Goal: Task Accomplishment & Management: Manage account settings

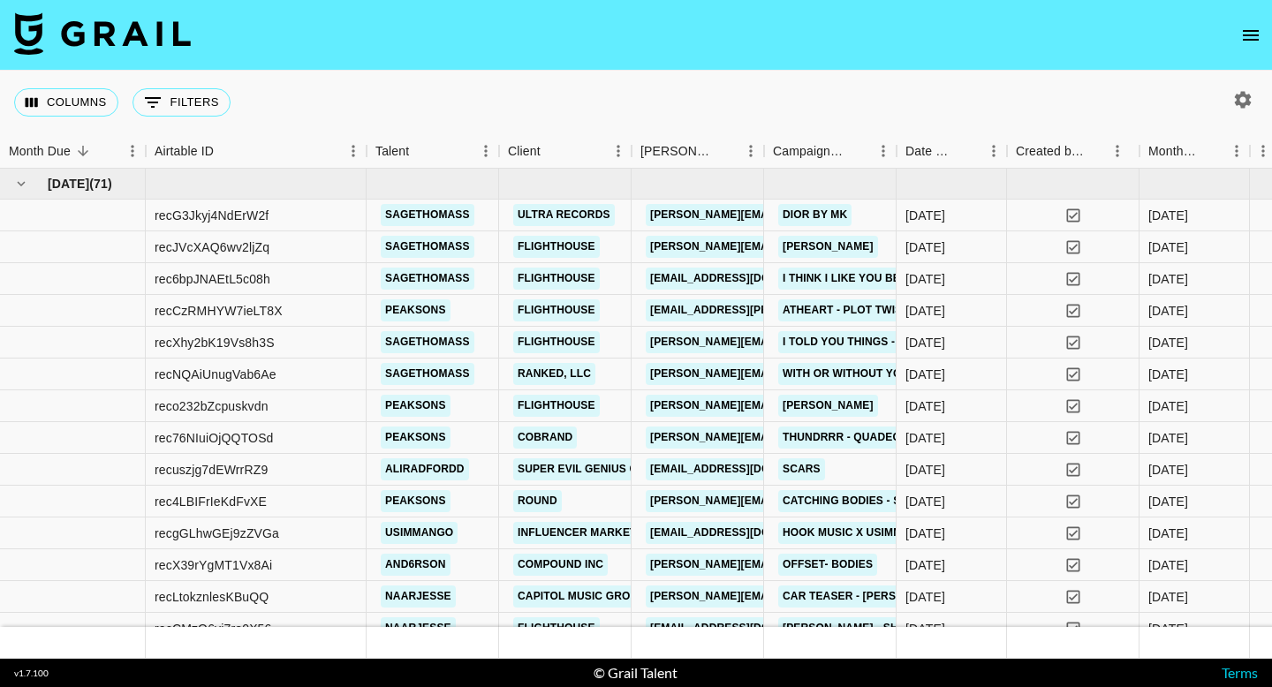
click at [1256, 49] on button "open drawer" at bounding box center [1250, 35] width 35 height 35
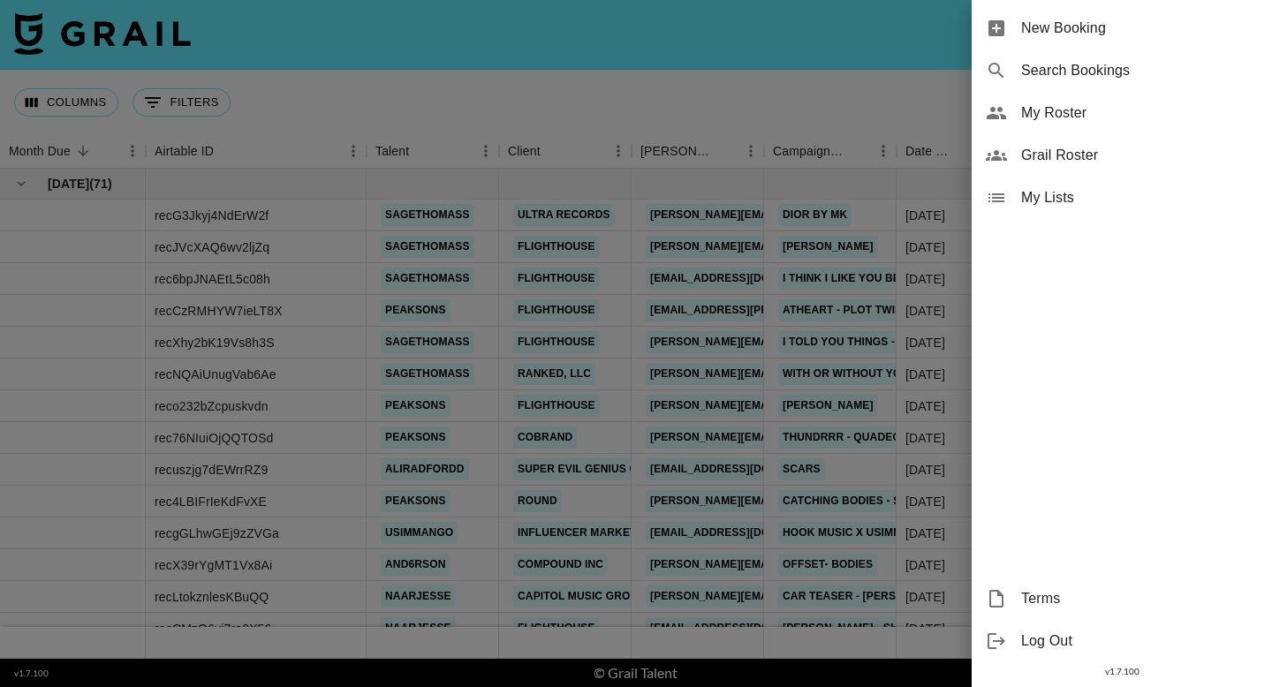
click at [1058, 155] on span "Grail Roster" at bounding box center [1139, 155] width 237 height 21
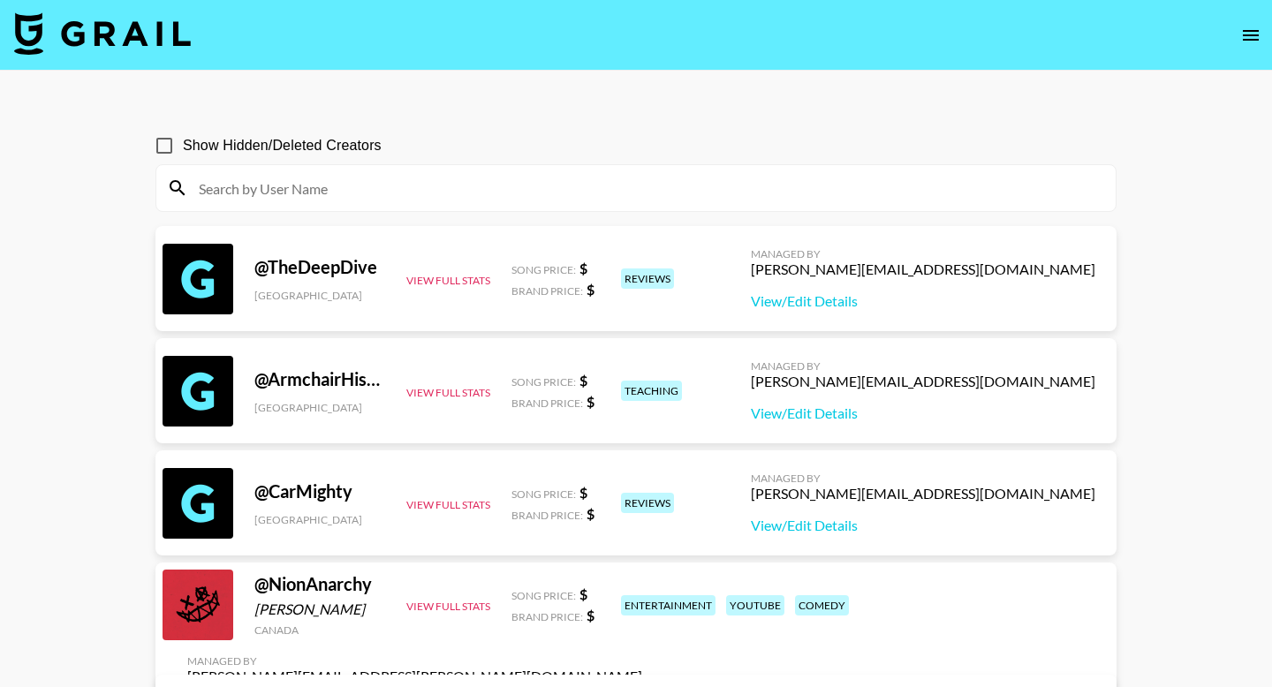
click at [304, 187] on input at bounding box center [646, 188] width 917 height 28
paste input "phuong.linh.nhu@grail-talent.com"
type input "phuong.linh.nhu@grail-talent.com"
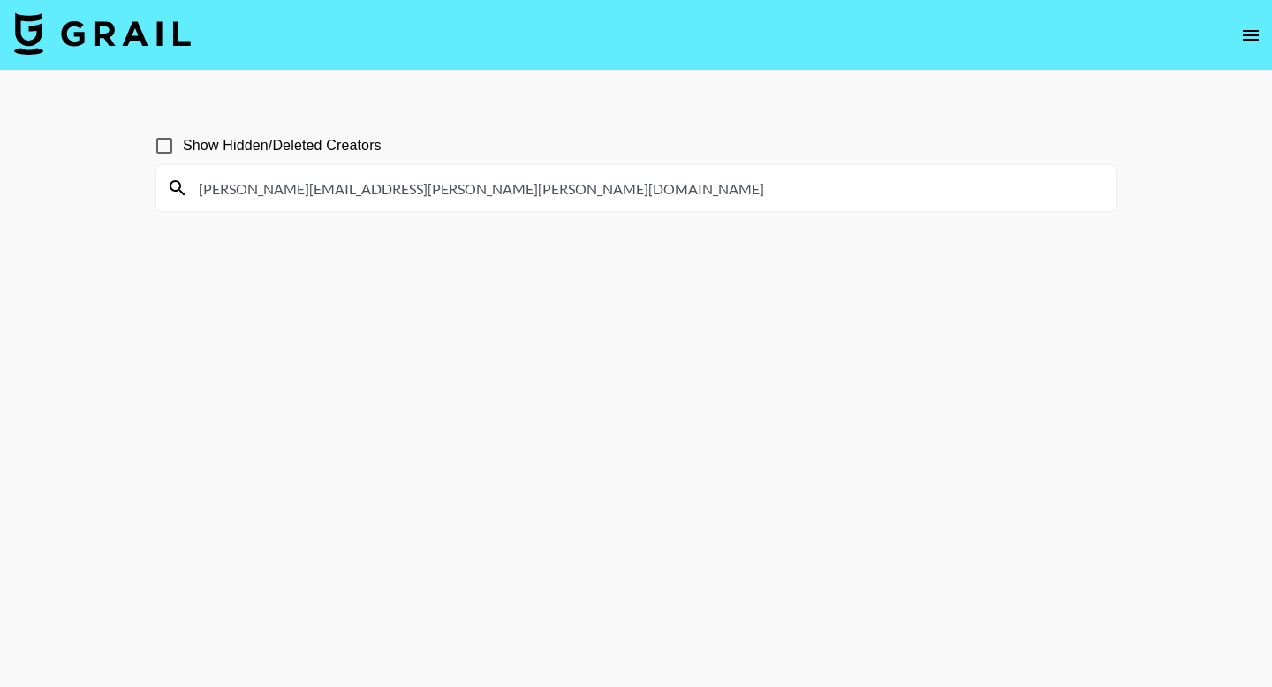
drag, startPoint x: 420, startPoint y: 193, endPoint x: 99, endPoint y: 192, distance: 320.7
click at [99, 192] on main "Show Hidden/Deleted Creators phuong.linh.nhu@grail-talent.com" at bounding box center [636, 386] width 1272 height 631
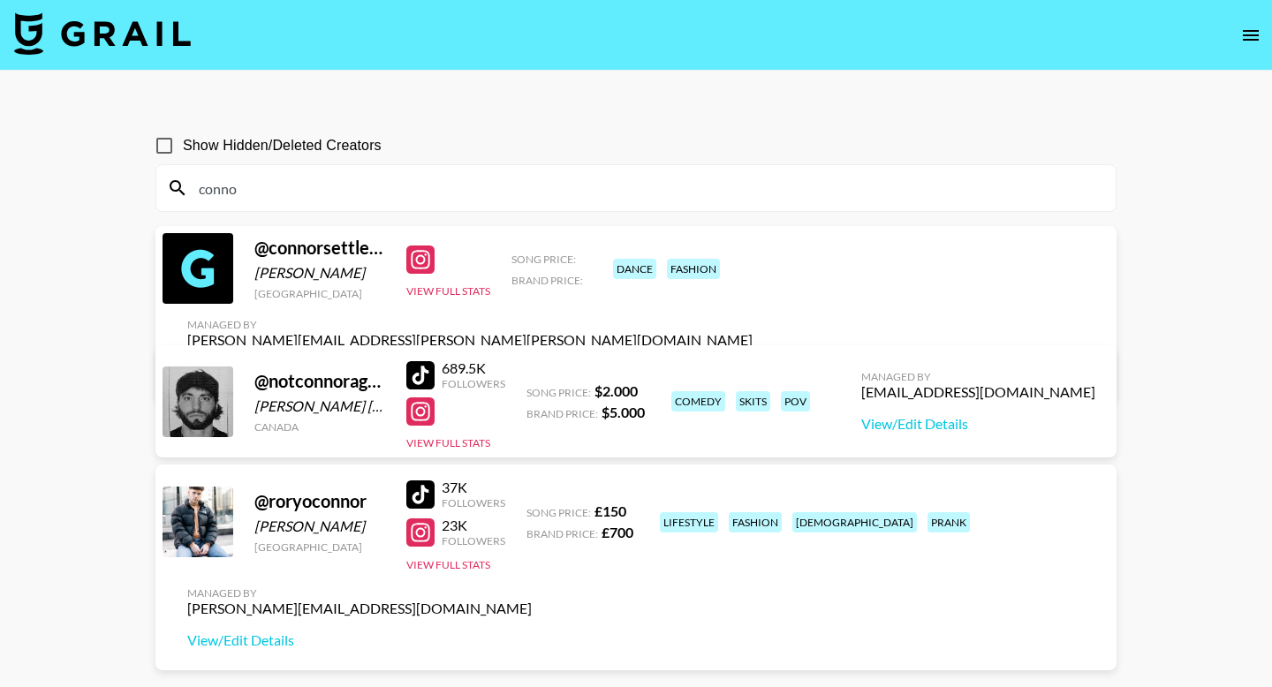
type input "conno"
click at [753, 363] on link "View/Edit Details" at bounding box center [469, 372] width 565 height 18
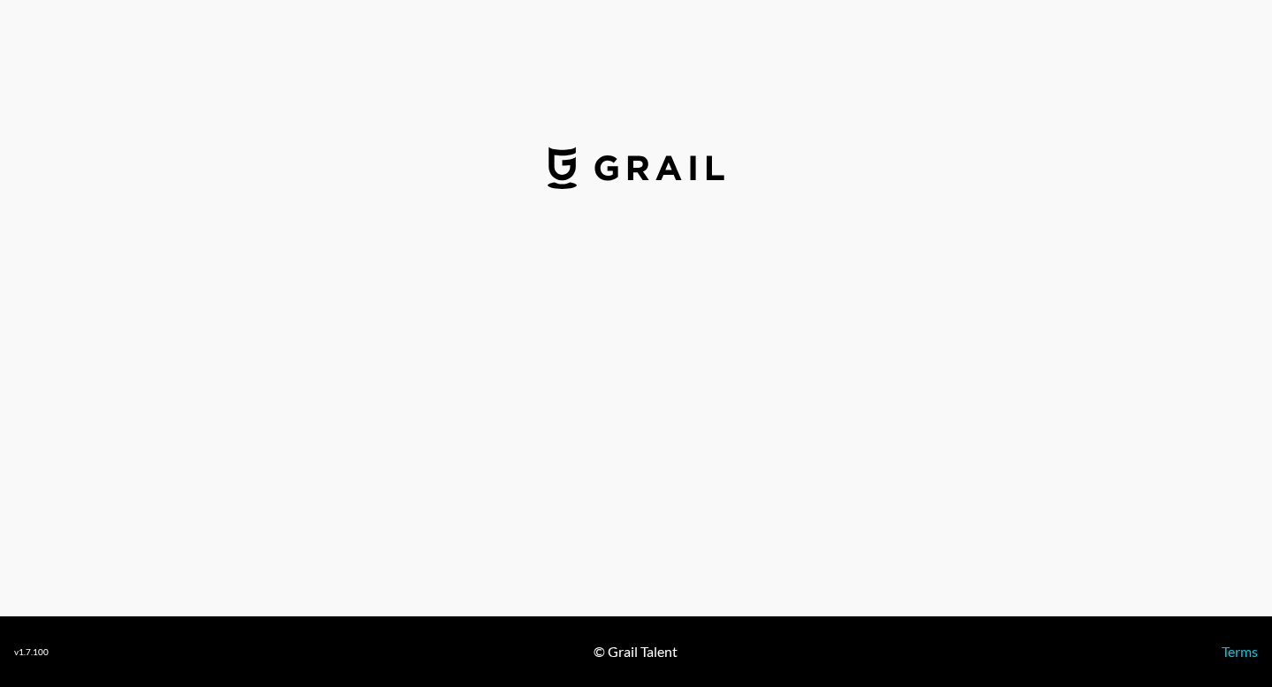
select select "USD"
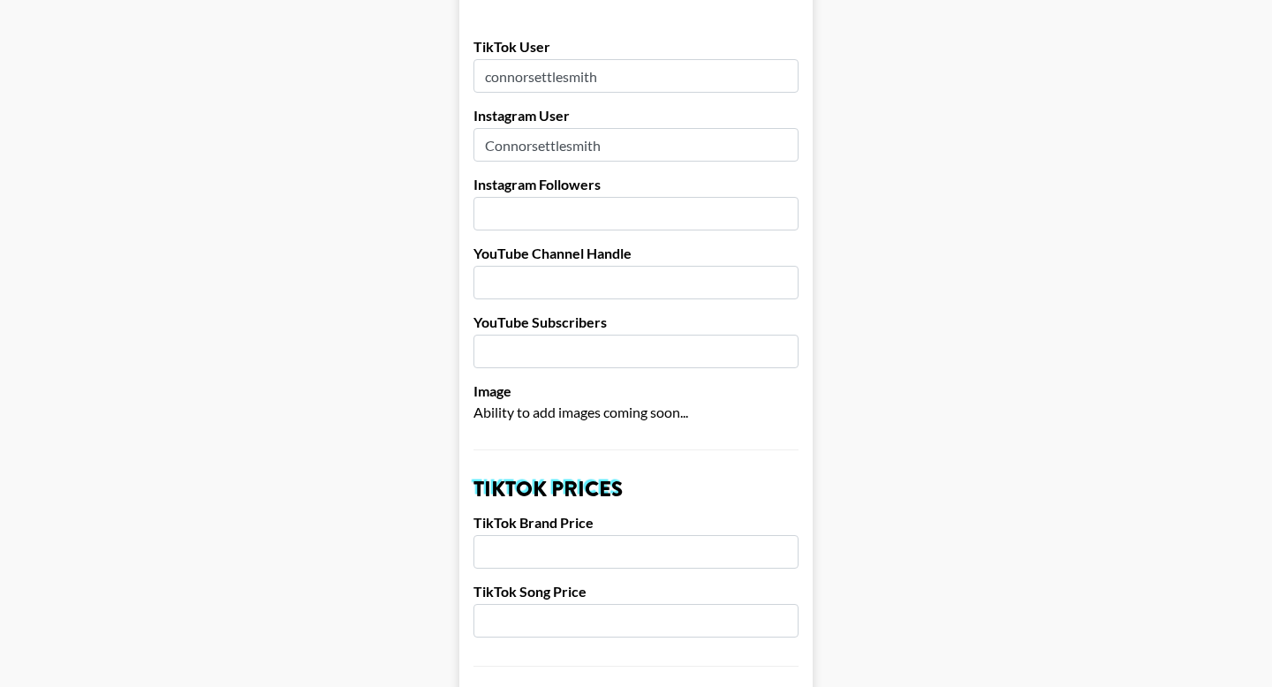
scroll to position [198, 0]
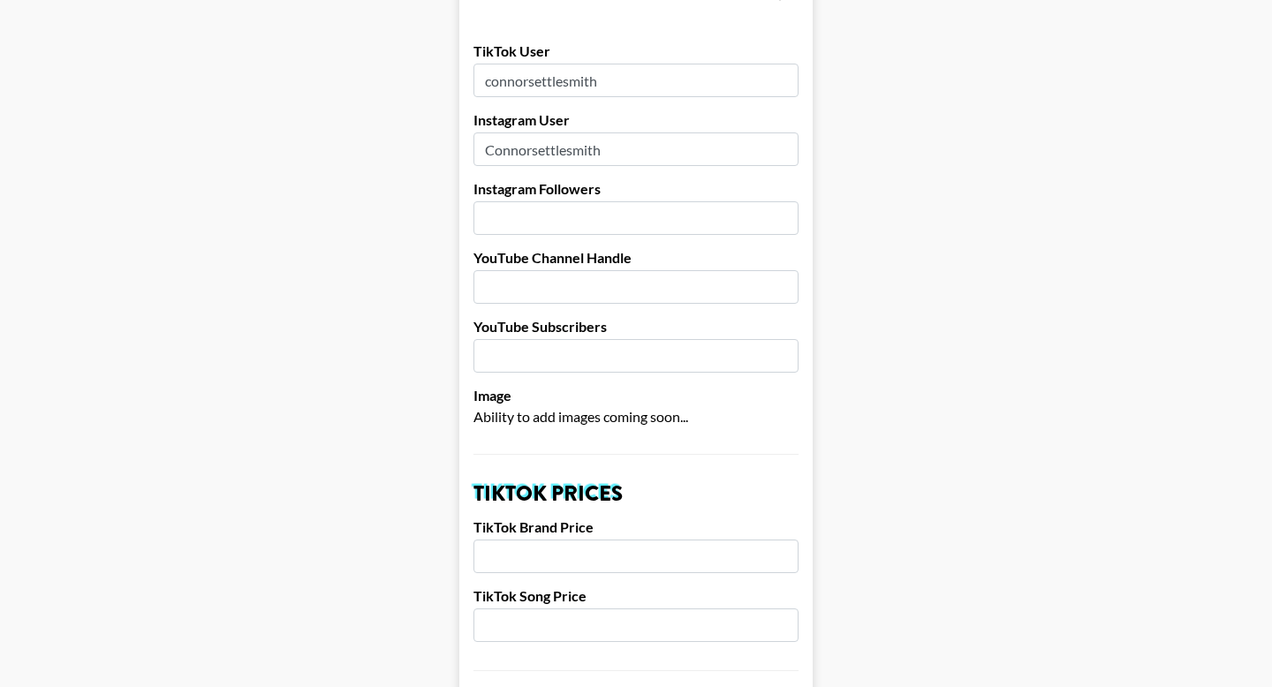
click at [522, 201] on input "number" at bounding box center [635, 218] width 325 height 34
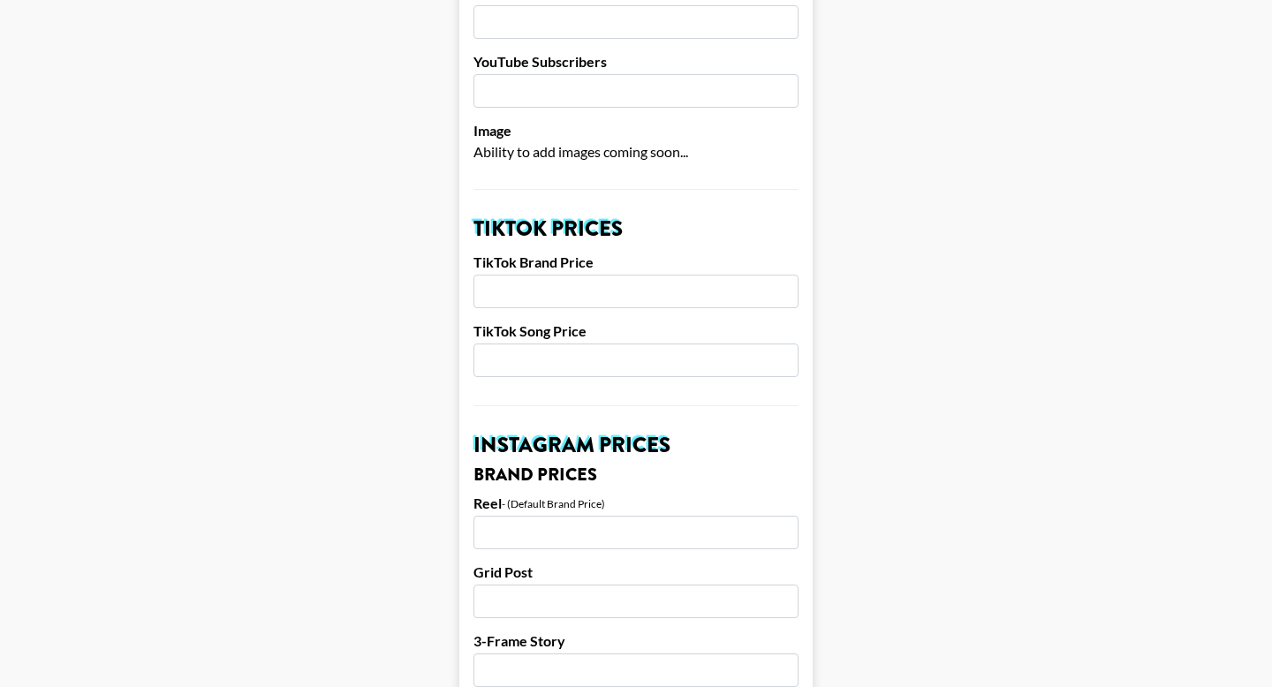
scroll to position [466, 0]
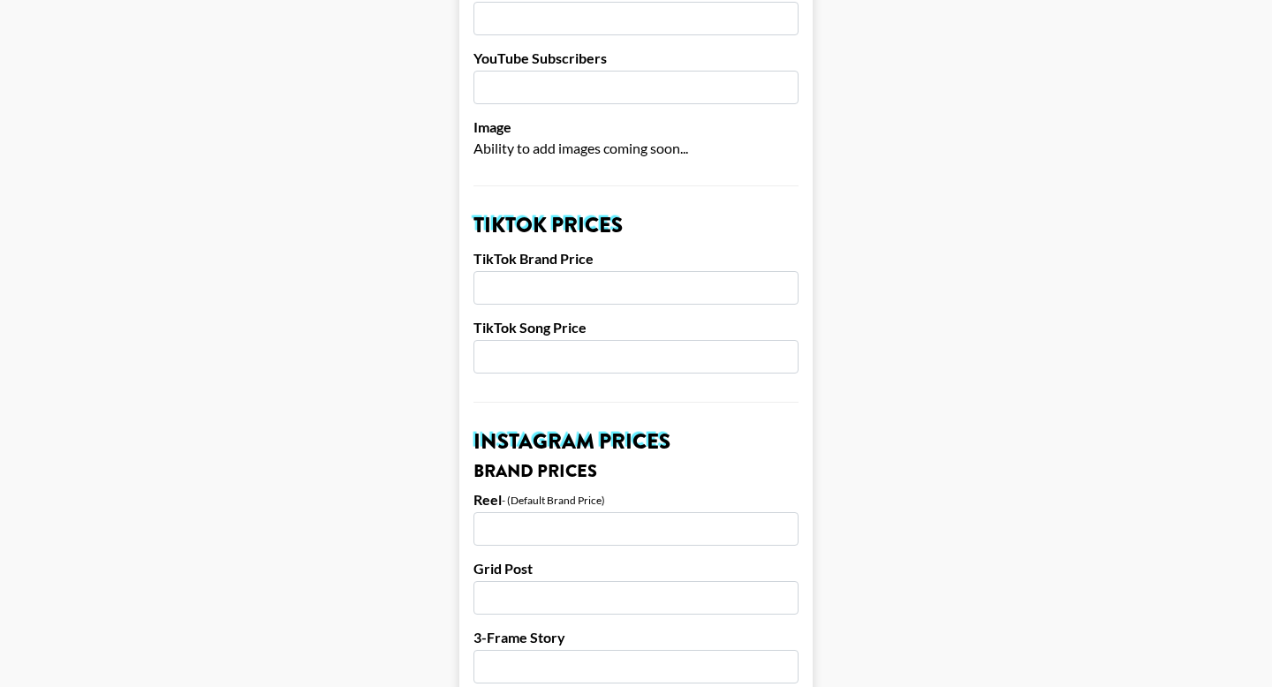
click at [564, 271] on input "number" at bounding box center [635, 288] width 325 height 34
type input "1500"
click at [540, 340] on input "number" at bounding box center [635, 357] width 325 height 34
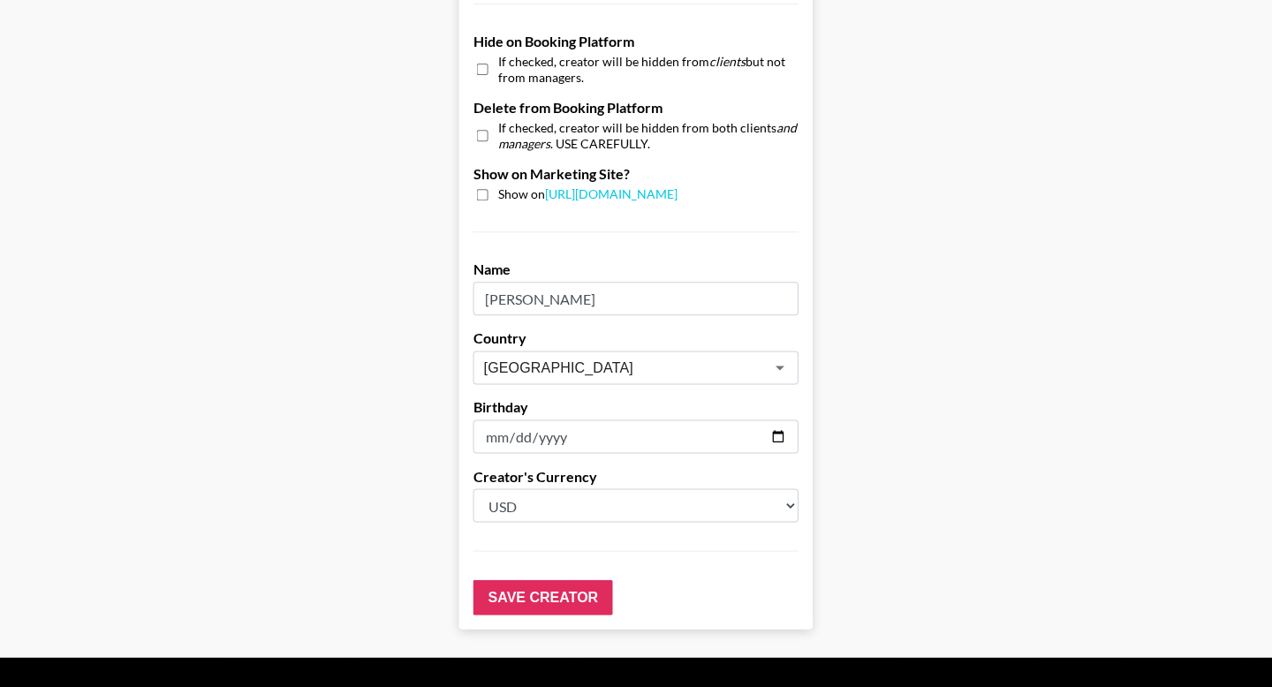
scroll to position [1693, 0]
type input "500"
drag, startPoint x: 530, startPoint y: 378, endPoint x: 460, endPoint y: 382, distance: 69.9
click at [547, 398] on label "Birthday" at bounding box center [635, 407] width 325 height 18
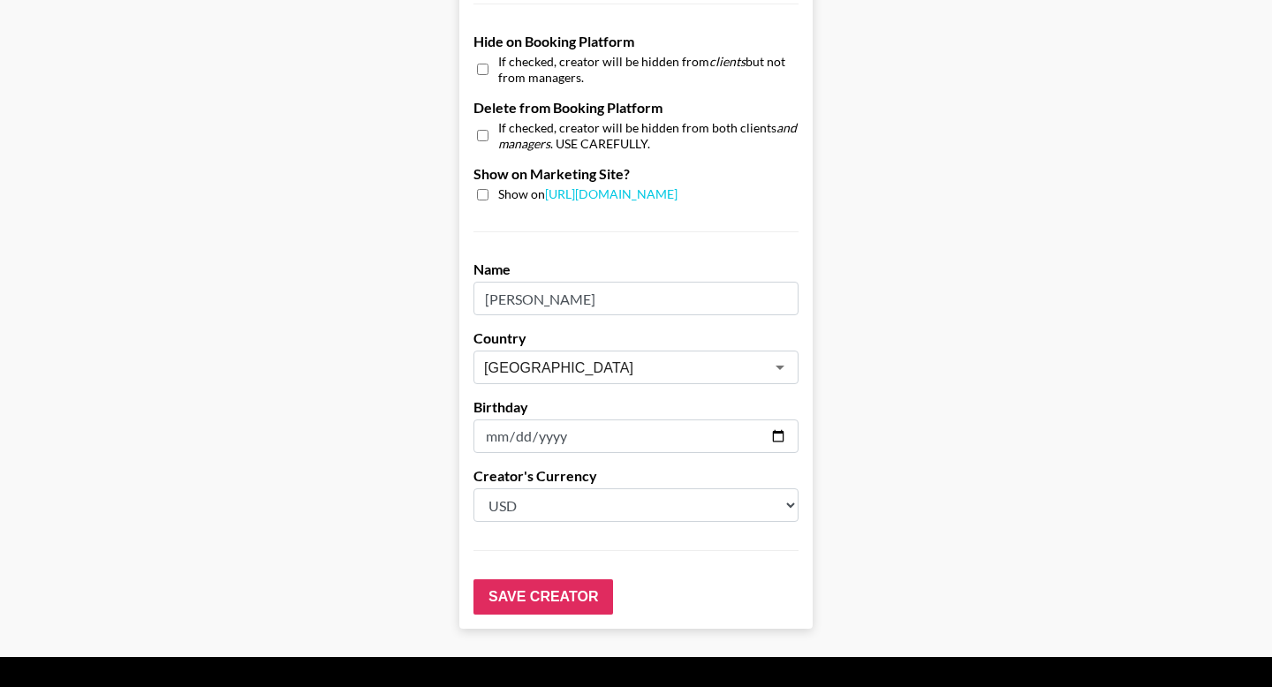
click at [495, 420] on input "date" at bounding box center [635, 437] width 325 height 34
type input "2005-05-19"
click at [557, 579] on input "Save Creator" at bounding box center [543, 596] width 140 height 35
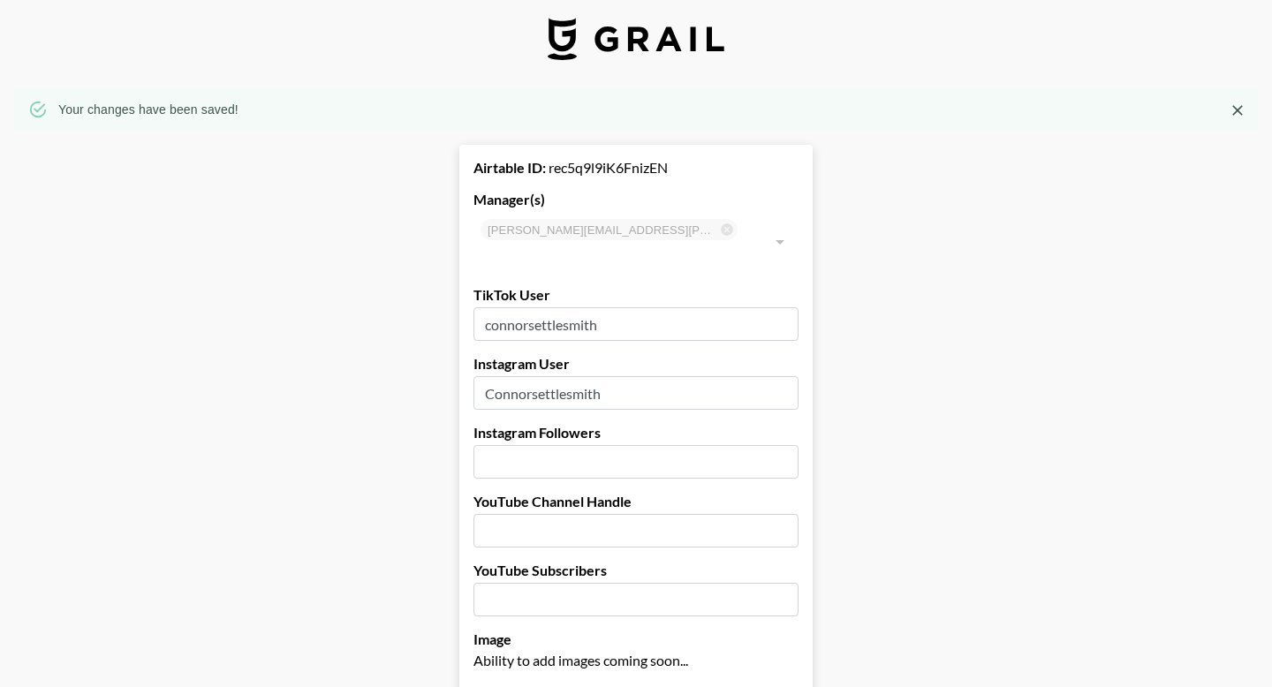
scroll to position [0, 0]
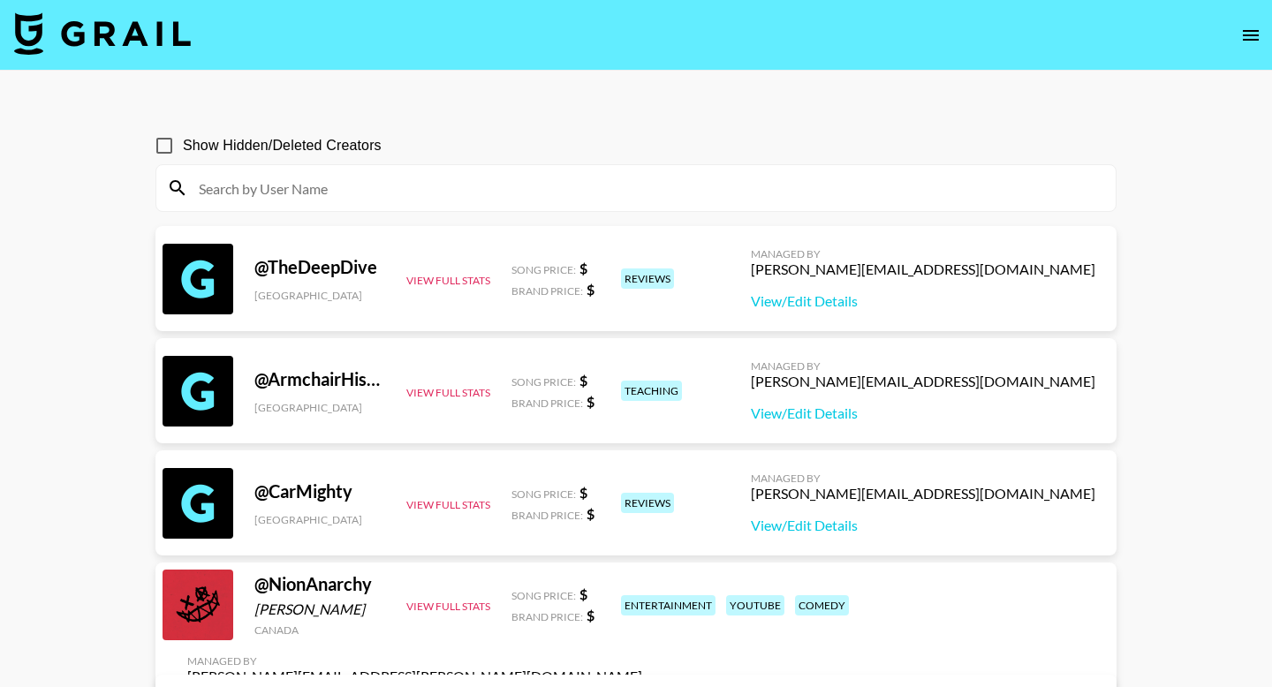
click at [361, 178] on input at bounding box center [646, 188] width 917 height 28
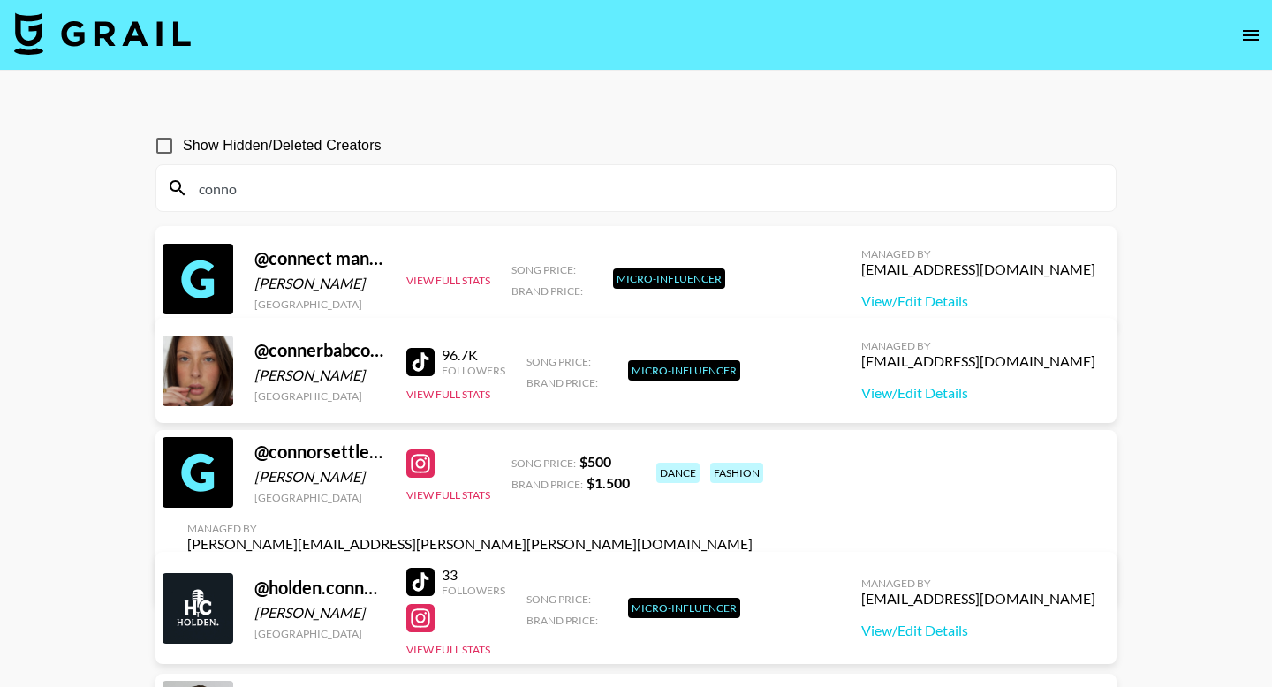
type input "connor"
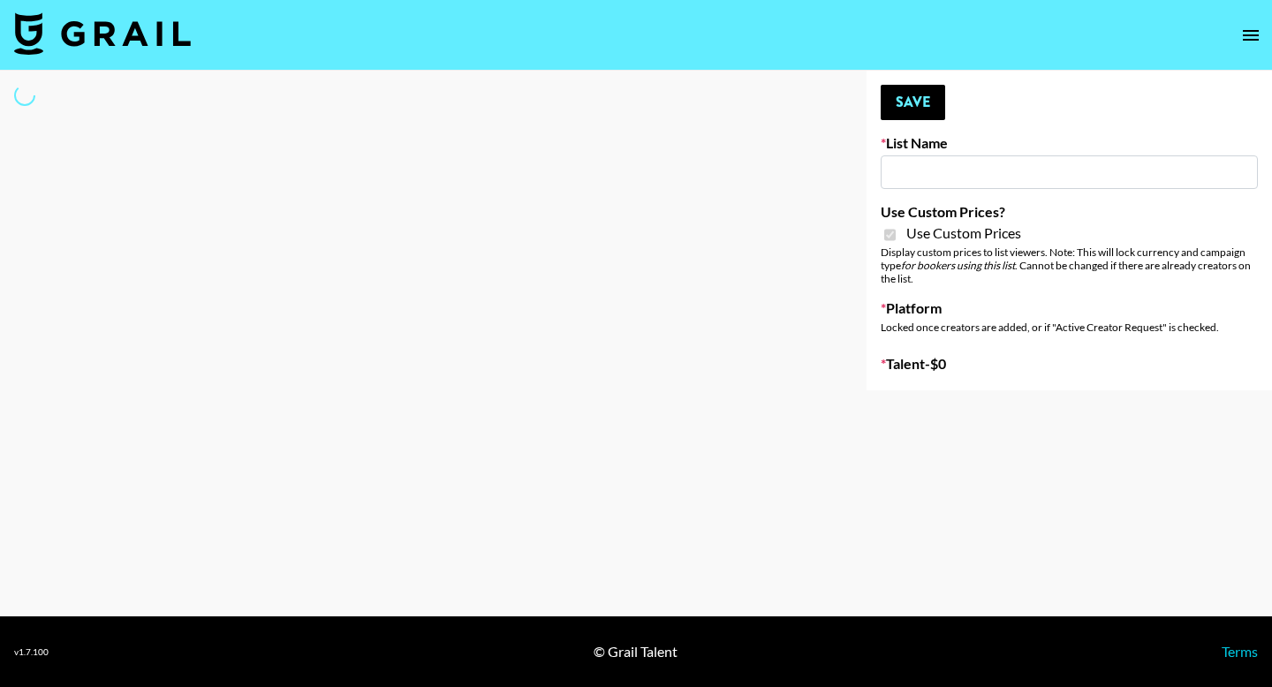
type input "Grace Club"
checkbox input "true"
select select "Brand"
